Goal: Task Accomplishment & Management: Manage account settings

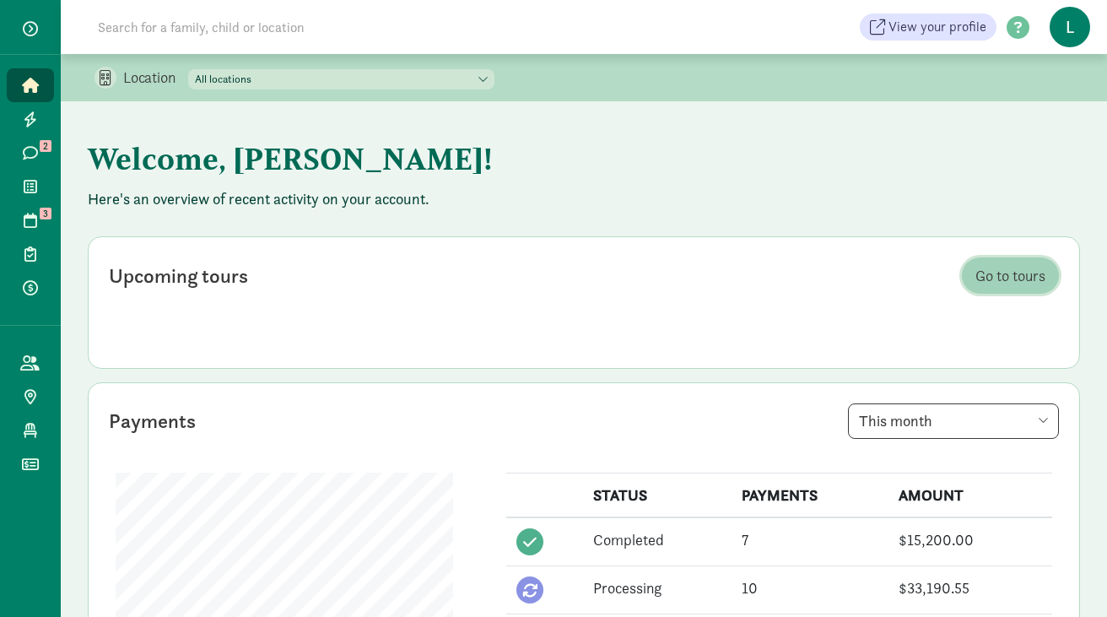
click at [1005, 265] on span "Go to tours" at bounding box center [1010, 275] width 70 height 23
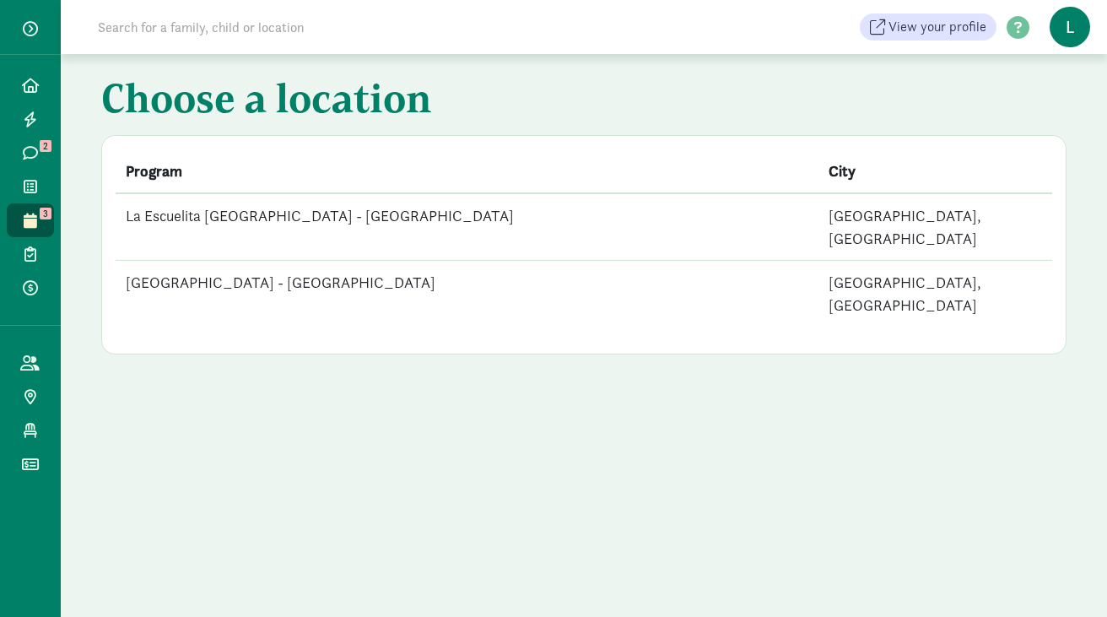
click at [388, 210] on td "La Escuelita [GEOGRAPHIC_DATA] - [GEOGRAPHIC_DATA]" at bounding box center [467, 226] width 703 height 67
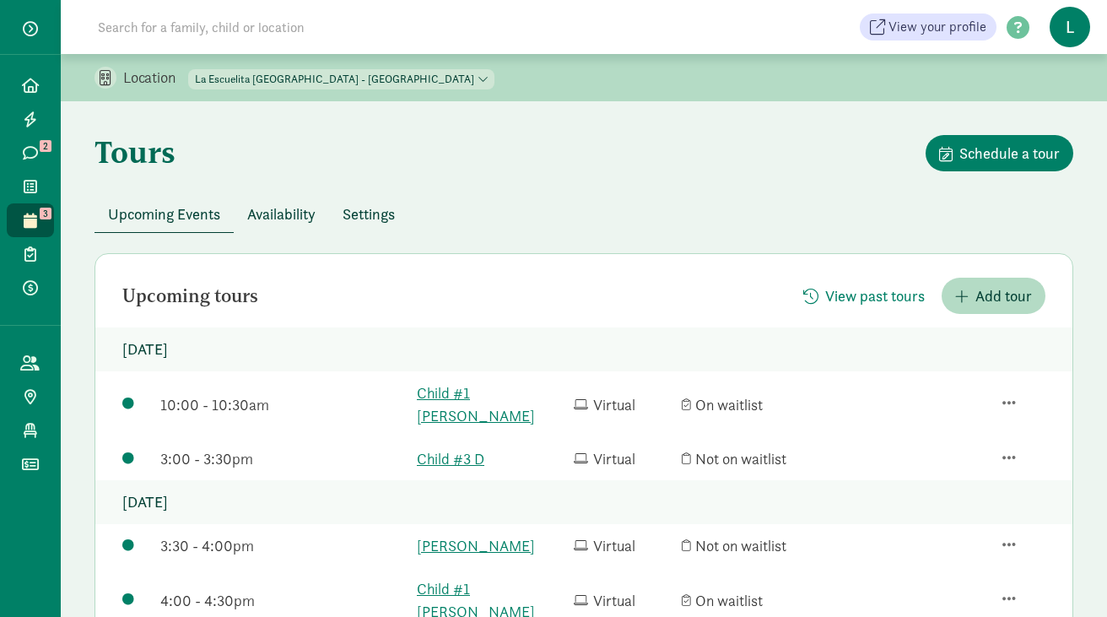
click at [180, 35] on input at bounding box center [324, 27] width 473 height 34
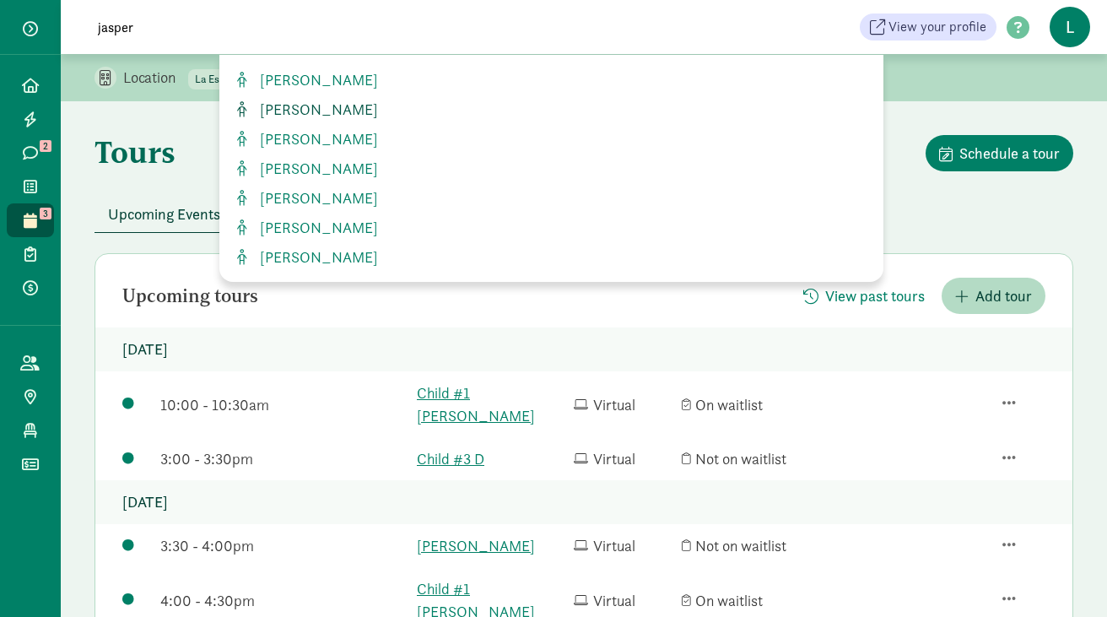
type input "jasper"
click at [315, 110] on span "Jasper Krone-Wolf" at bounding box center [315, 109] width 125 height 19
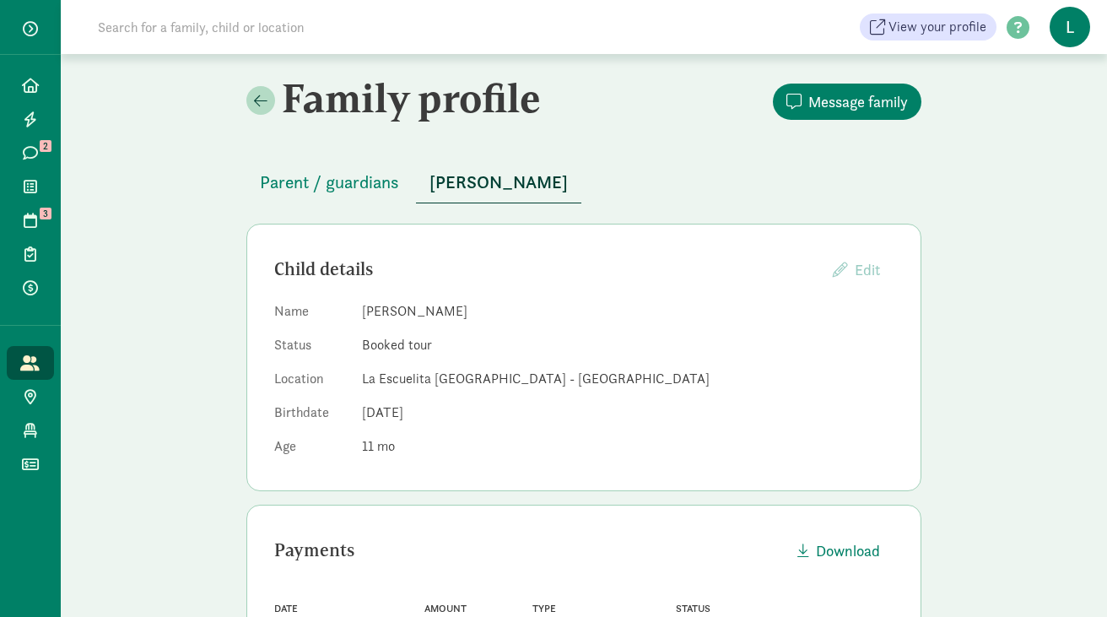
click at [352, 23] on input at bounding box center [324, 27] width 473 height 34
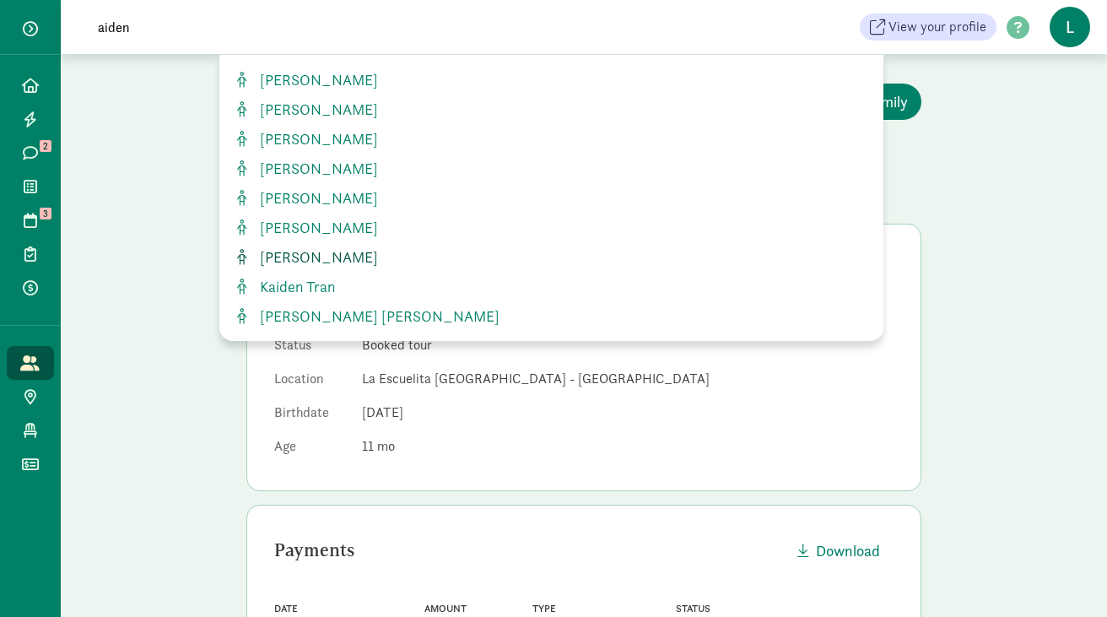
type input "aiden"
click at [307, 260] on span "[PERSON_NAME]" at bounding box center [315, 256] width 125 height 19
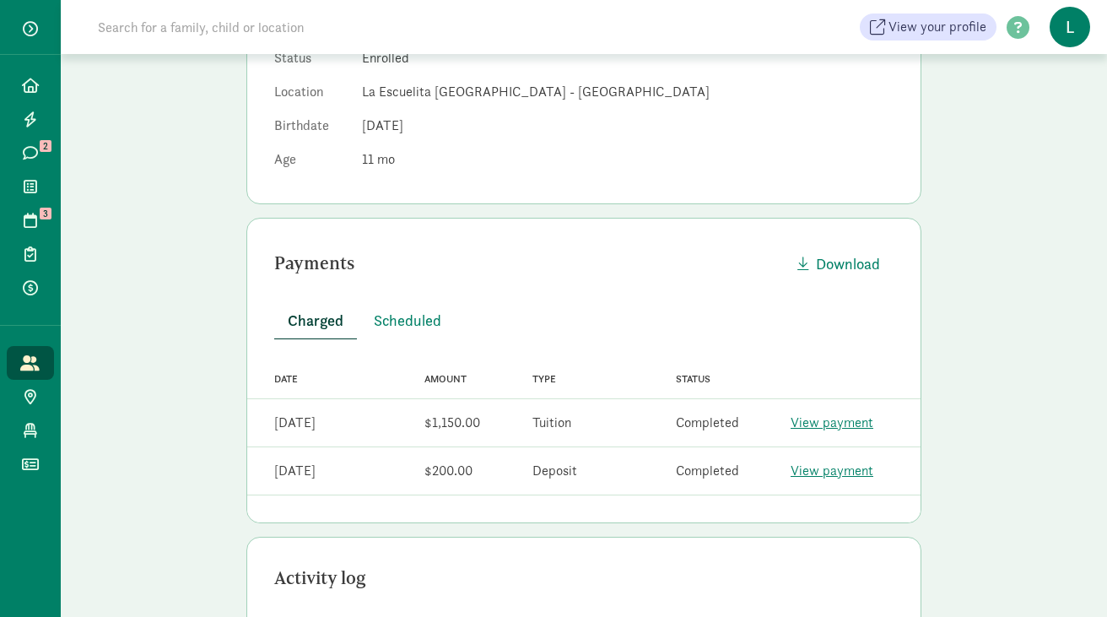
scroll to position [288, 0]
click at [416, 315] on span "Scheduled" at bounding box center [407, 318] width 67 height 23
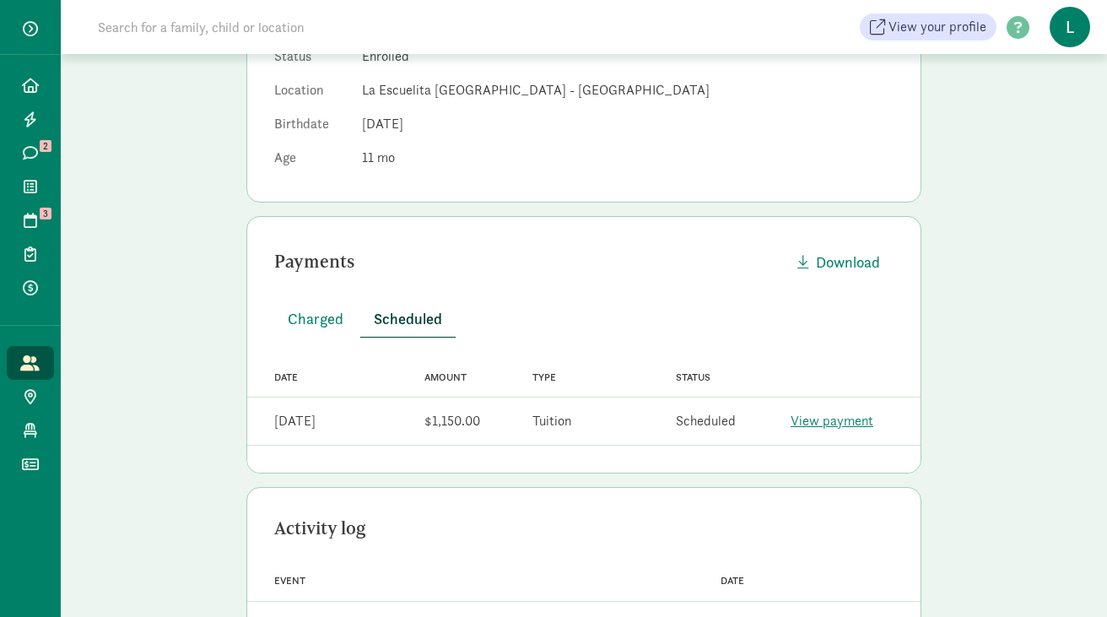
scroll to position [0, 0]
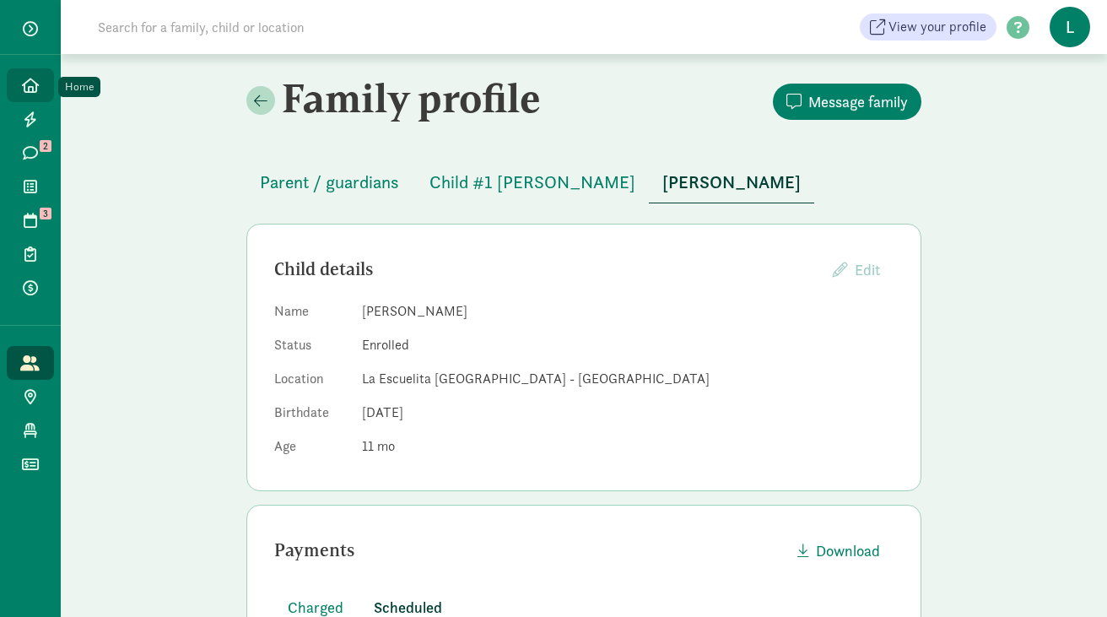
click at [27, 89] on icon at bounding box center [30, 85] width 17 height 15
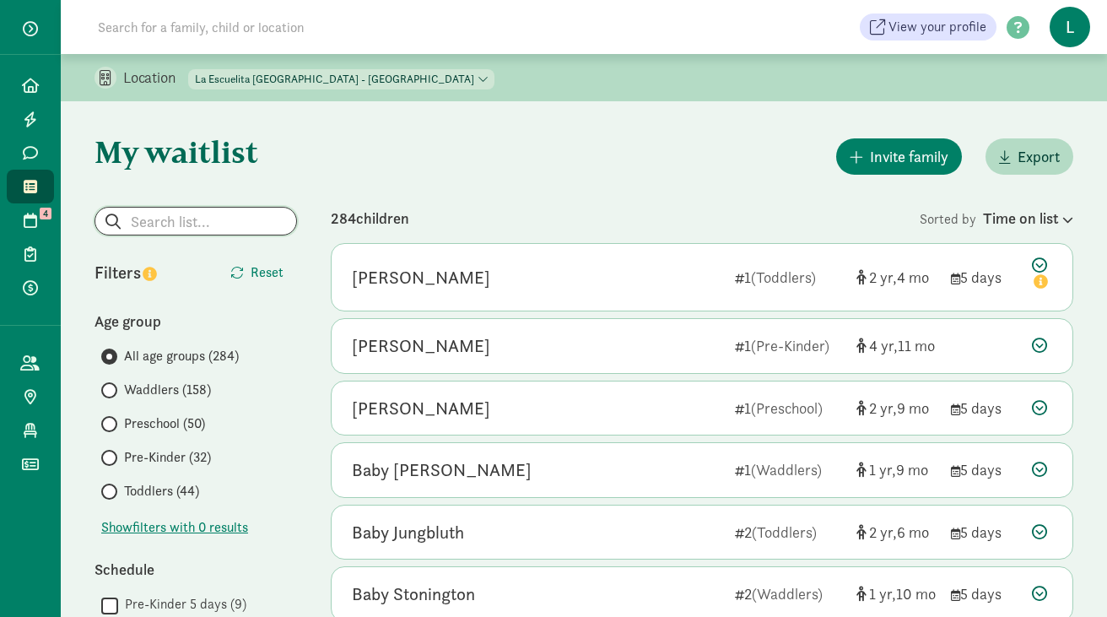
click at [191, 224] on input "search" at bounding box center [195, 220] width 201 height 27
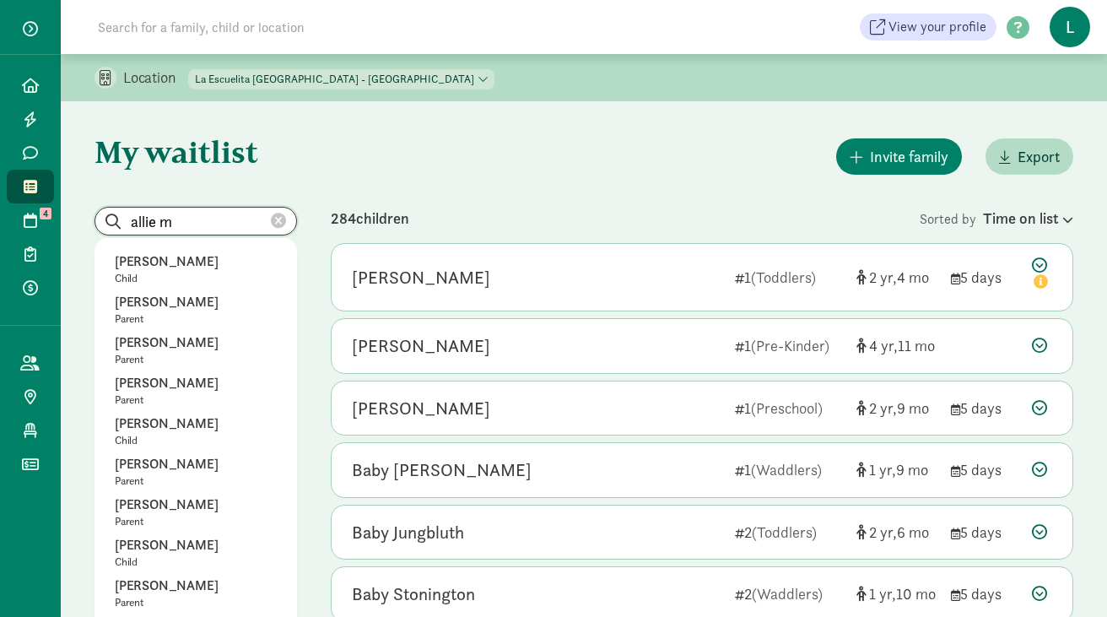
type input "allie m"
click at [381, 87] on select "La Escuelita Bilingual School - Columbia City La Escuelita Bilingual School - G…" at bounding box center [341, 79] width 306 height 20
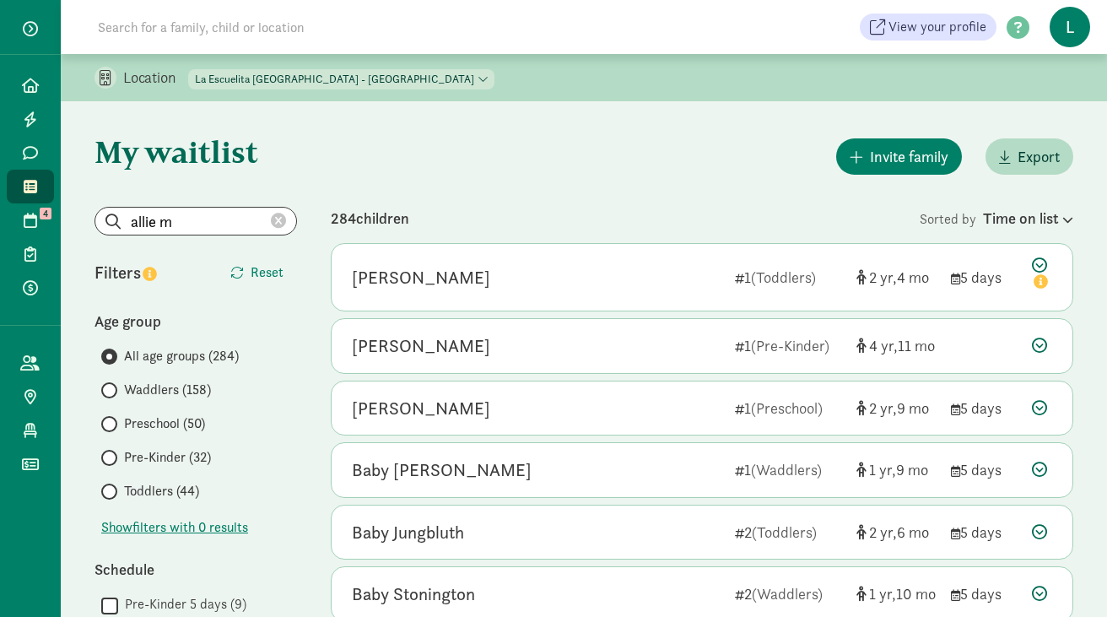
select select "261531"
click at [189, 69] on select "La Escuelita Bilingual School - Columbia City La Escuelita Bilingual School - G…" at bounding box center [341, 79] width 306 height 20
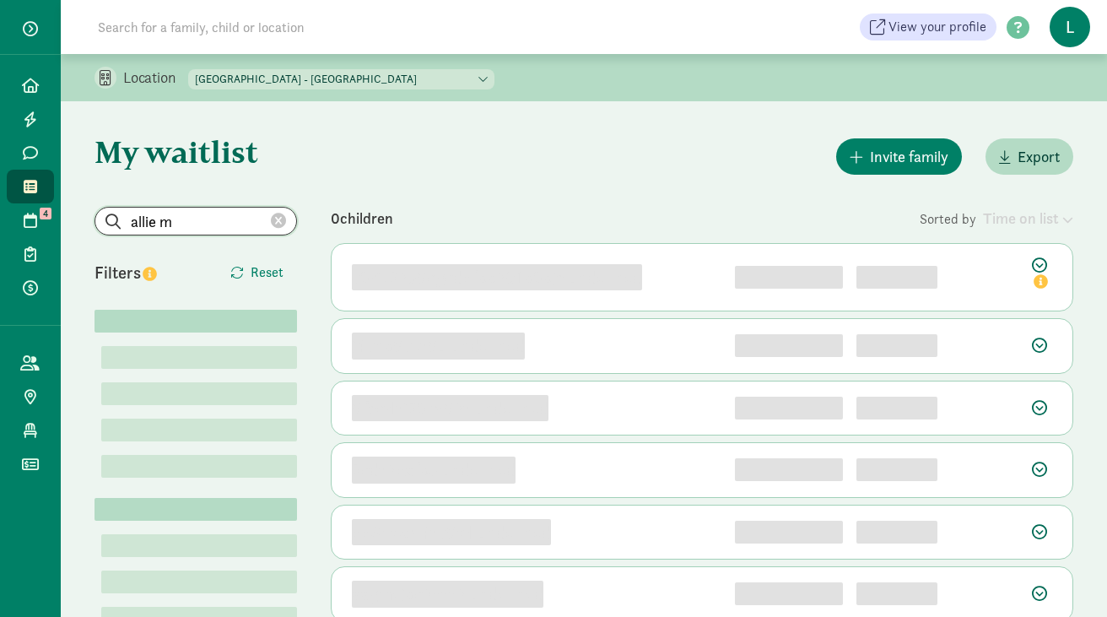
click at [181, 222] on input "allie m" at bounding box center [195, 220] width 201 height 27
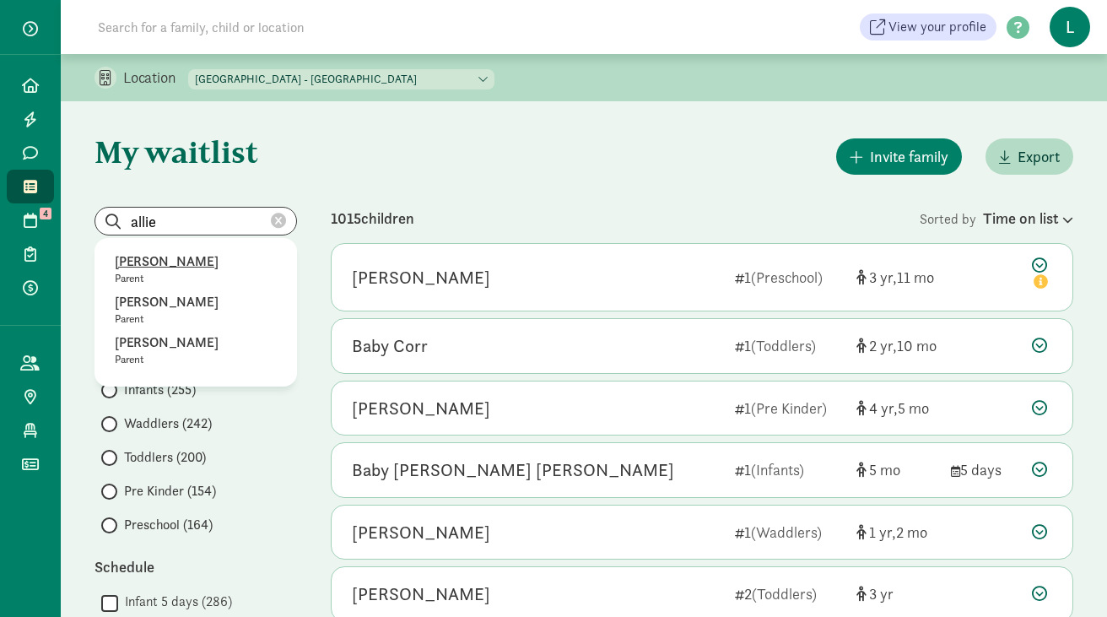
click at [163, 256] on p "Allie Culp" at bounding box center [196, 261] width 162 height 20
type input "Allie Culp"
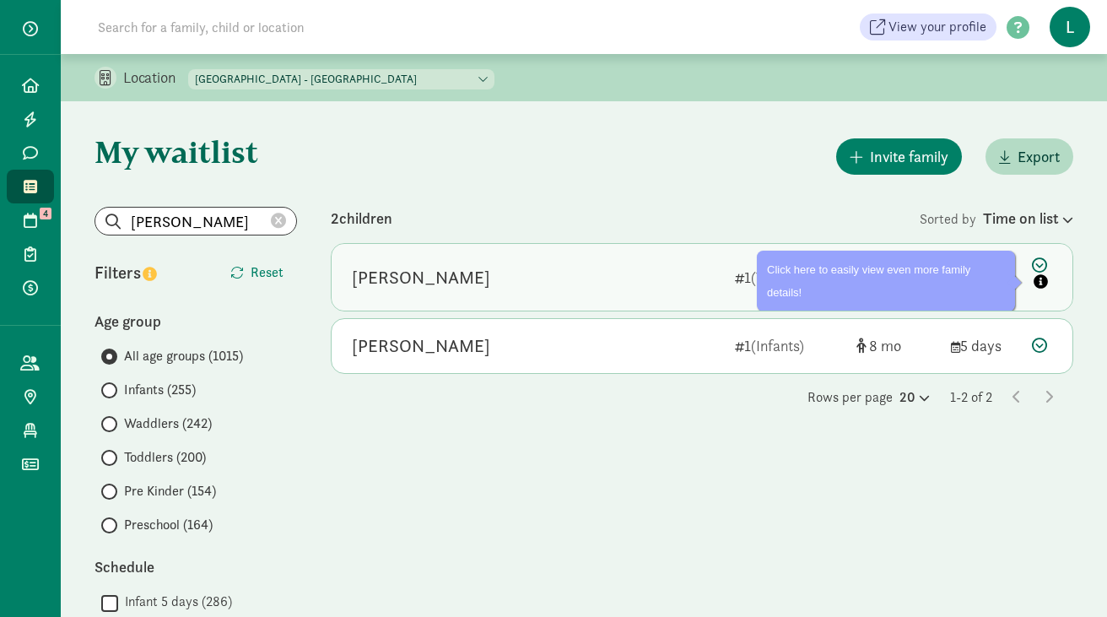
click at [1039, 267] on icon at bounding box center [1042, 274] width 20 height 35
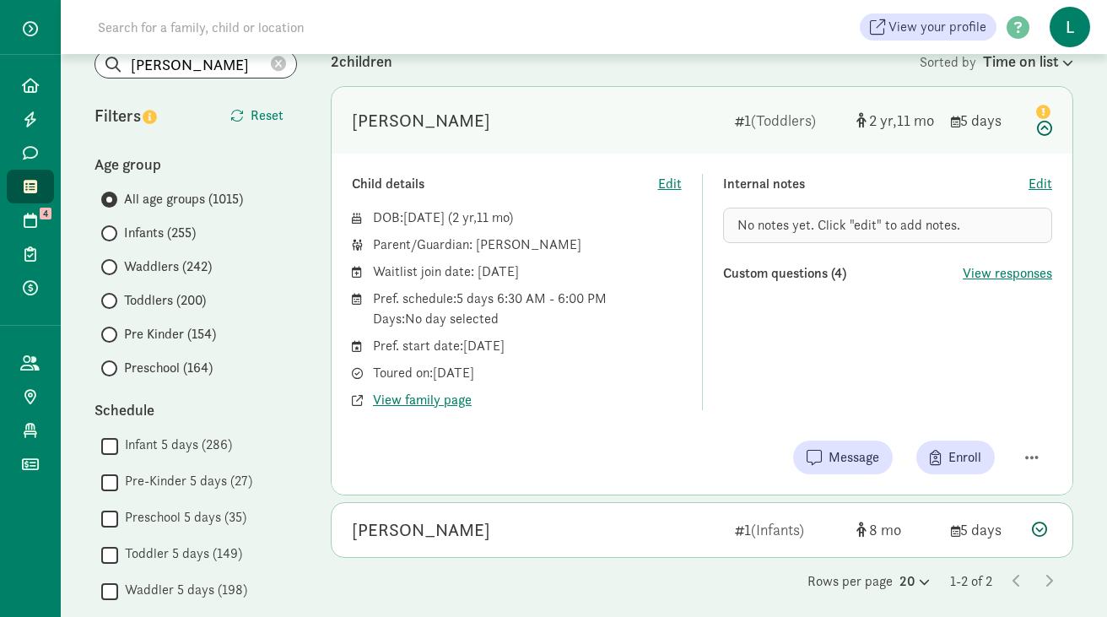
scroll to position [160, 0]
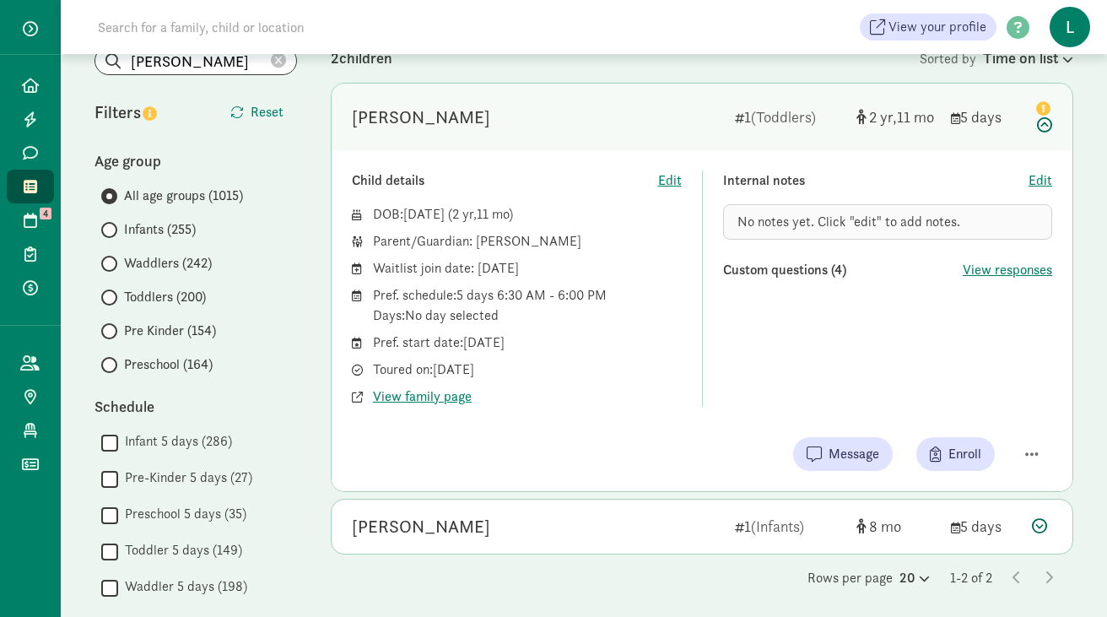
click at [779, 223] on span "No notes yet. Click "edit" to add notes." at bounding box center [848, 222] width 223 height 18
click at [1047, 175] on span "Edit" at bounding box center [1040, 180] width 24 height 20
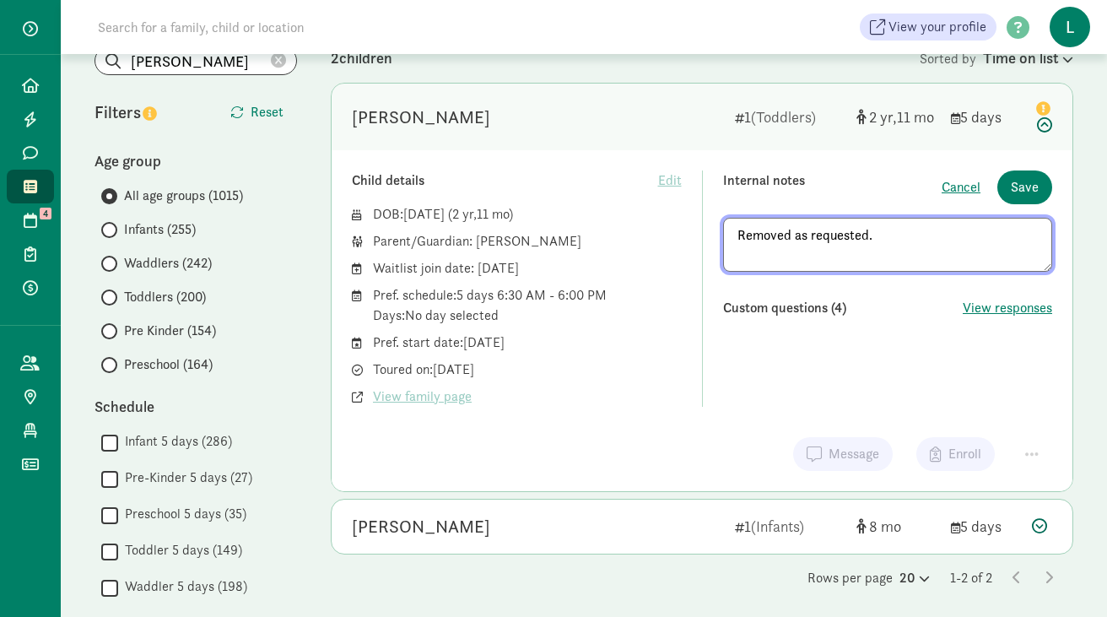
drag, startPoint x: 881, startPoint y: 236, endPoint x: 736, endPoint y: 233, distance: 145.1
click at [736, 233] on textarea "Removed as requested." at bounding box center [888, 245] width 330 height 54
type textarea "Removed as requested."
click at [1026, 191] on span "Save" at bounding box center [1024, 187] width 28 height 20
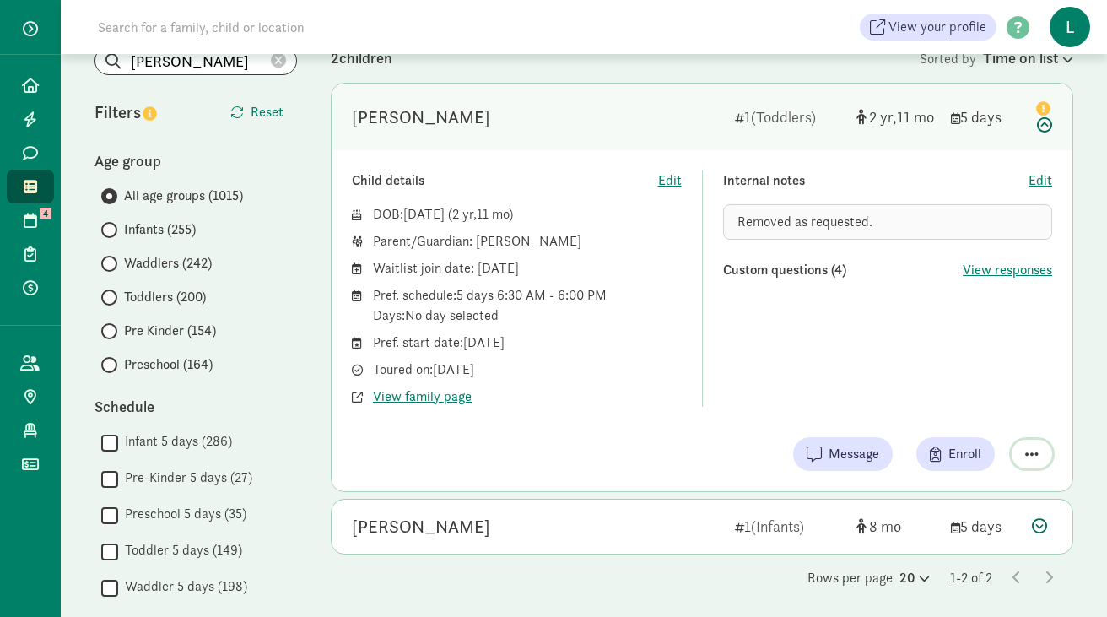
click at [1032, 450] on span "button" at bounding box center [1031, 453] width 13 height 15
click at [946, 407] on div "Remove from list" at bounding box center [972, 411] width 131 height 20
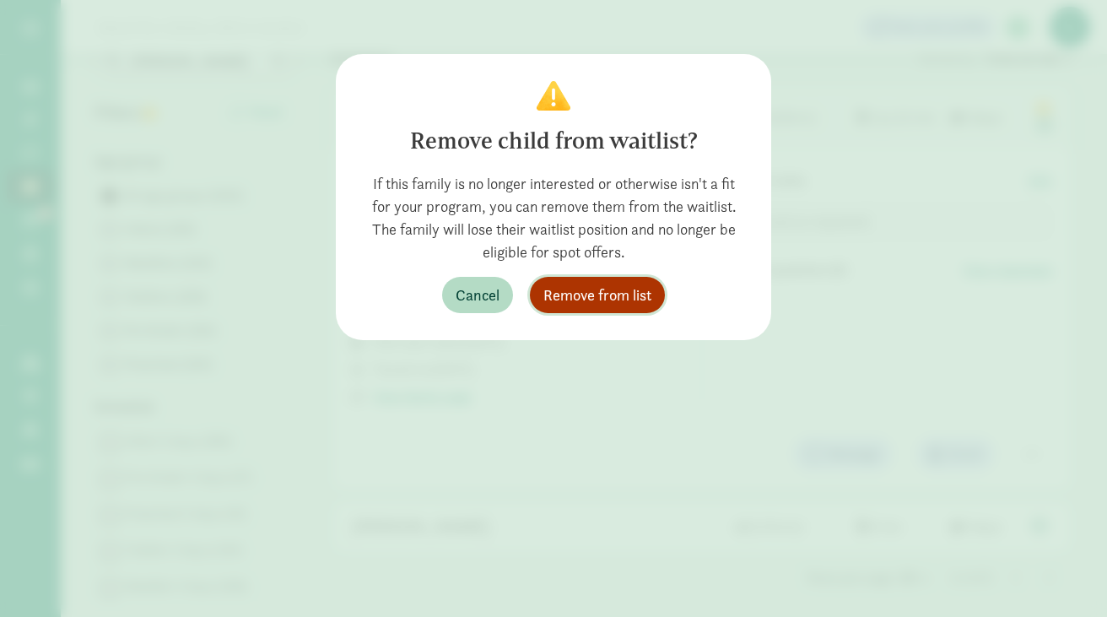
click at [639, 303] on span "Remove from list" at bounding box center [597, 294] width 108 height 23
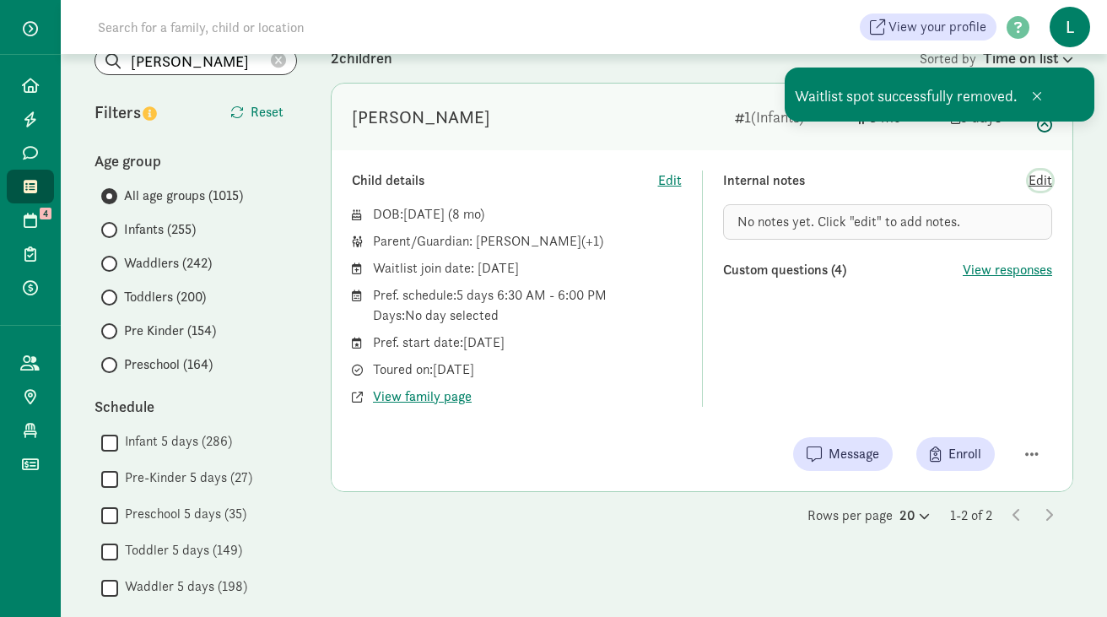
click at [1041, 184] on span "Edit" at bounding box center [1040, 180] width 24 height 20
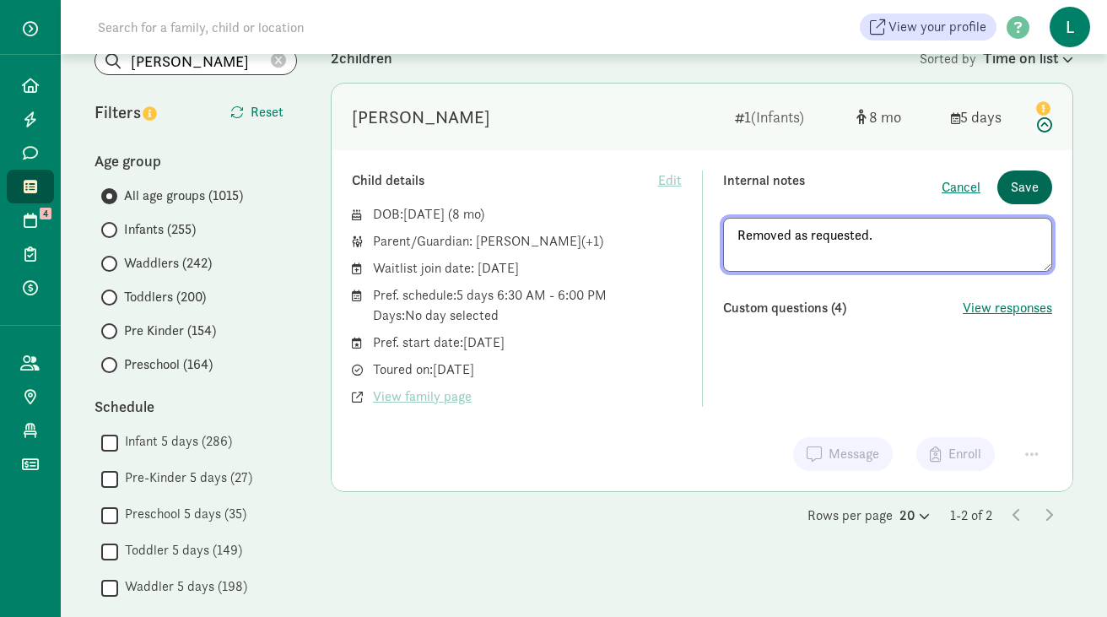
type textarea "Removed as requested."
click at [1027, 179] on span "Save" at bounding box center [1024, 187] width 28 height 20
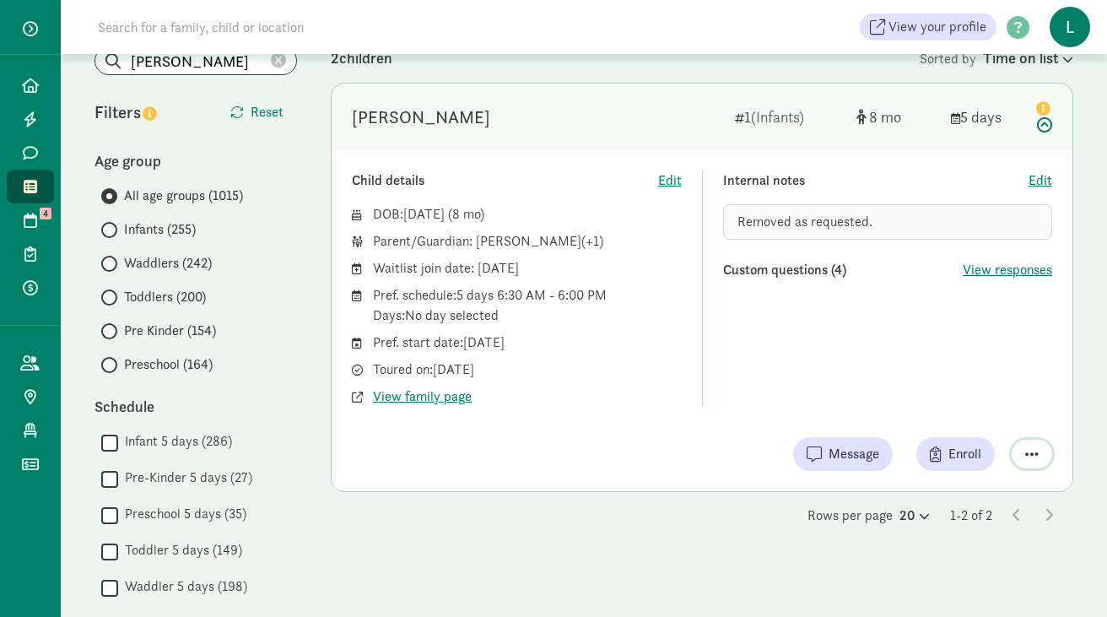
click at [1032, 453] on span "button" at bounding box center [1031, 453] width 13 height 15
click at [956, 403] on div "Remove from list" at bounding box center [972, 411] width 131 height 20
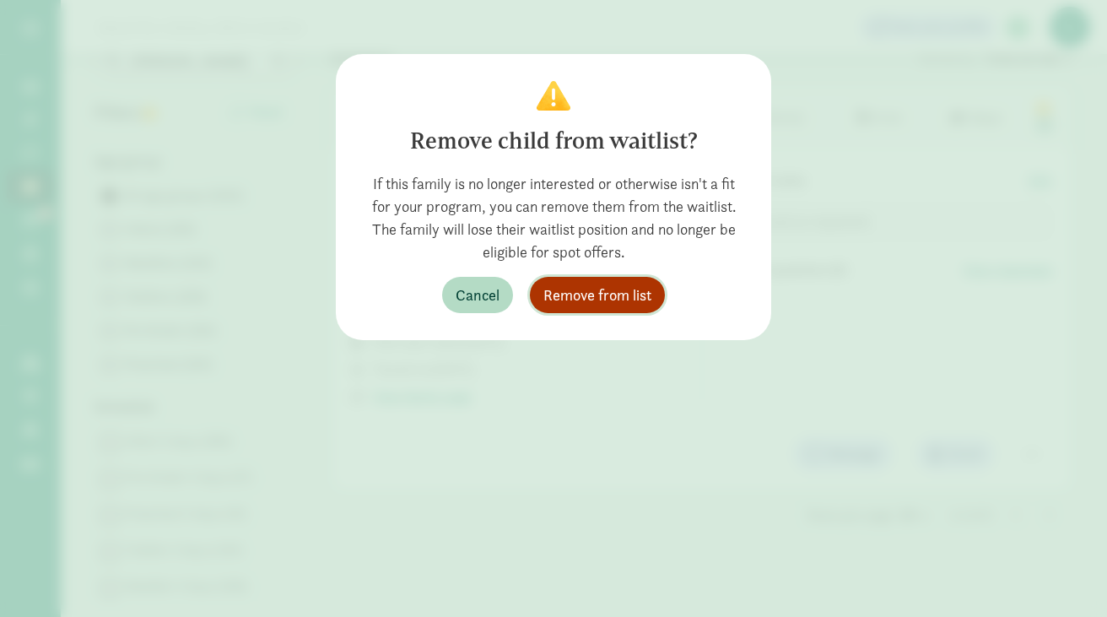
click at [597, 294] on span "Remove from list" at bounding box center [597, 294] width 108 height 23
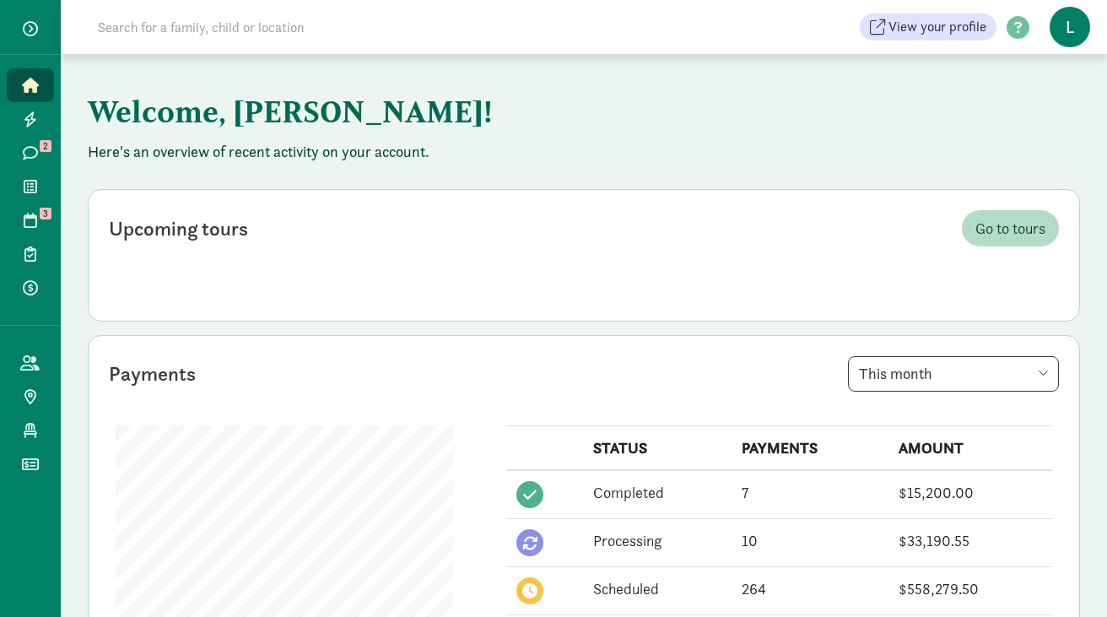
click at [164, 35] on input at bounding box center [324, 27] width 473 height 34
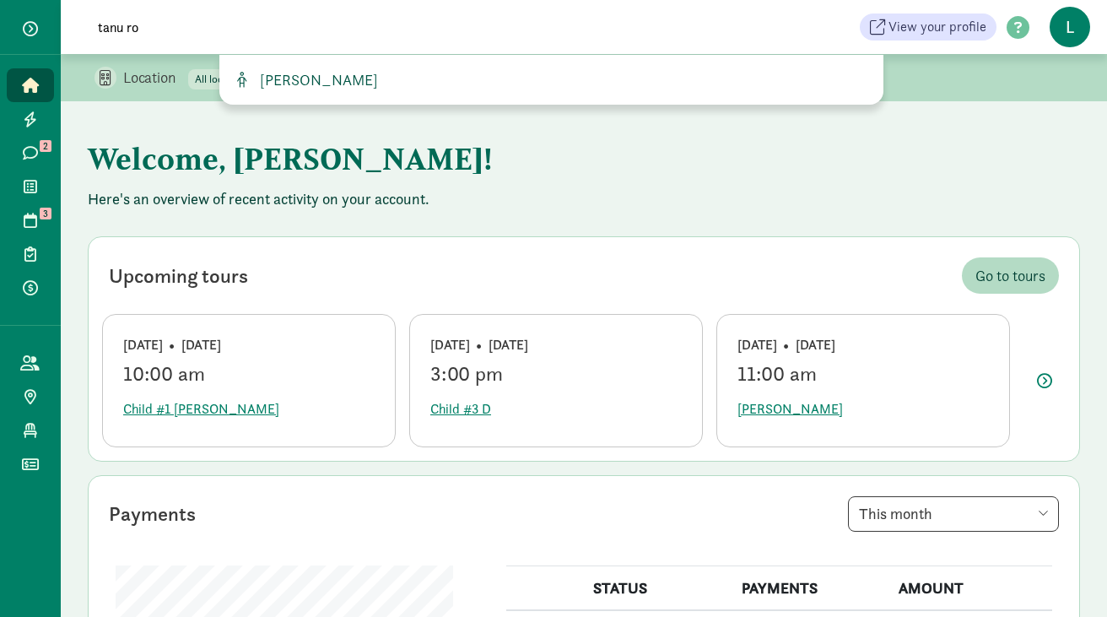
type input "tanu ro"
click at [310, 82] on span "[PERSON_NAME]" at bounding box center [315, 79] width 125 height 19
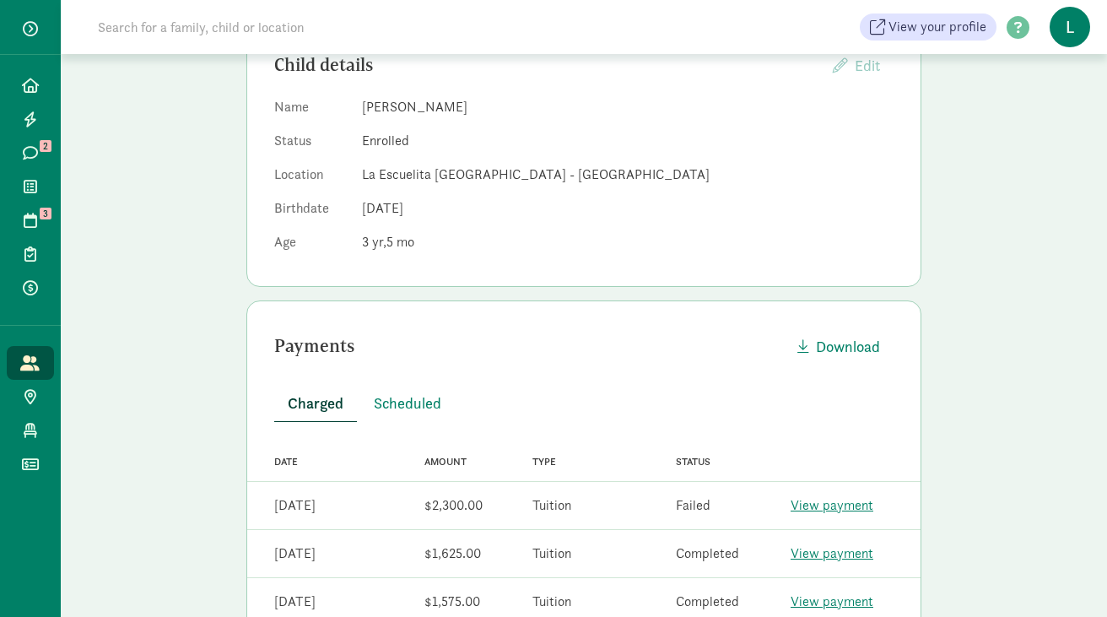
scroll to position [381, 0]
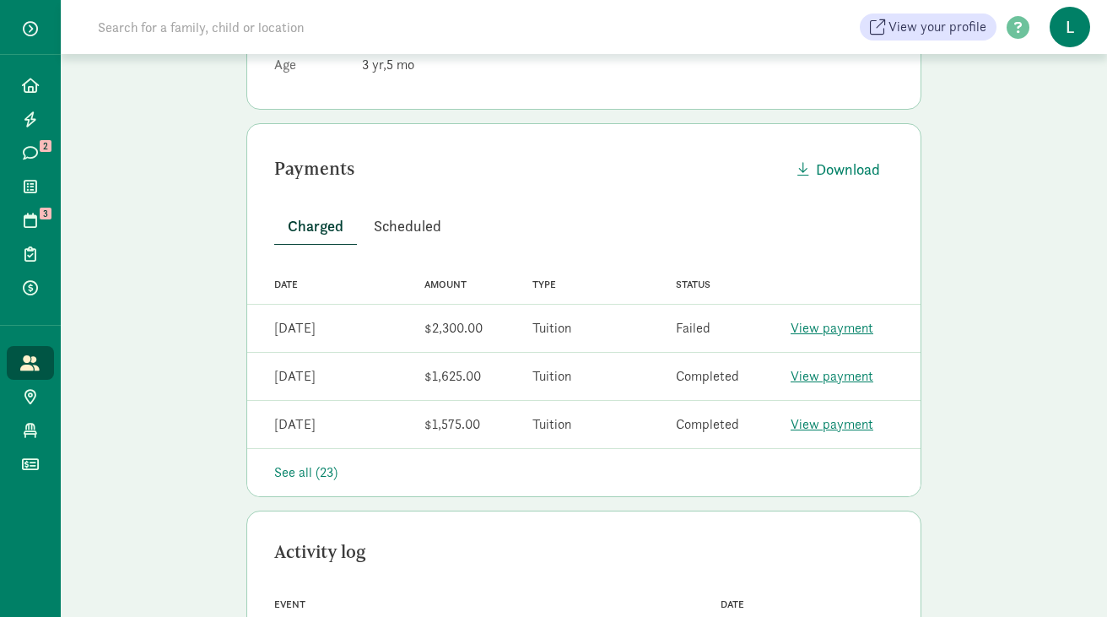
click at [407, 226] on span "Scheduled" at bounding box center [407, 225] width 67 height 23
